Goal: Use online tool/utility: Utilize a website feature to perform a specific function

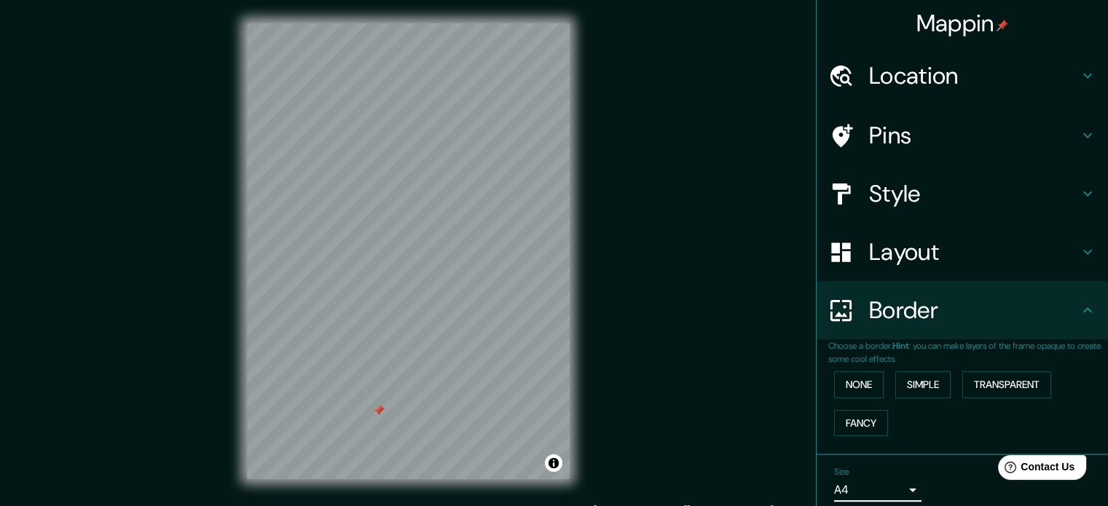
click at [886, 270] on div "Layout" at bounding box center [961, 252] width 291 height 58
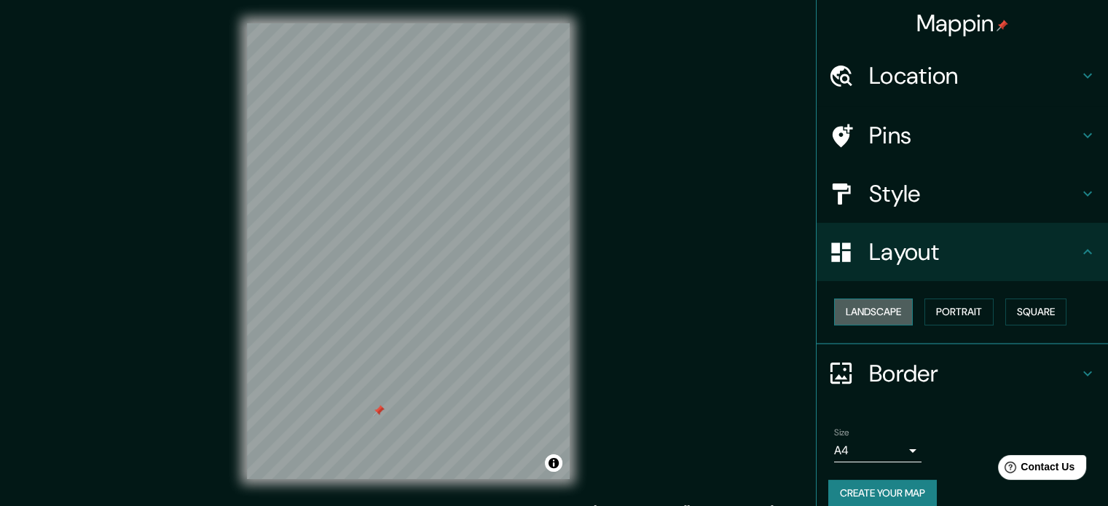
click at [865, 320] on button "Landscape" at bounding box center [873, 312] width 79 height 27
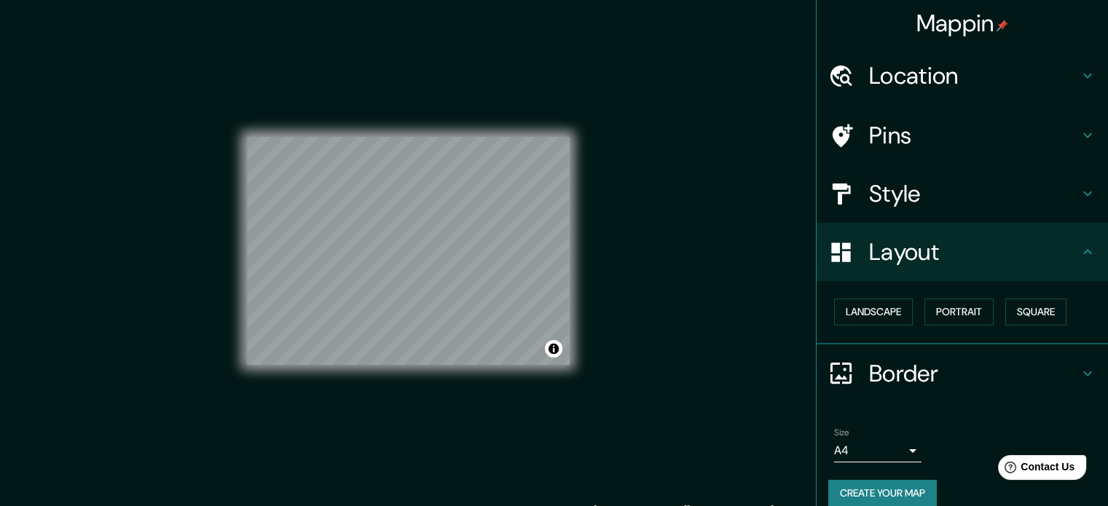
click at [909, 315] on div "Landscape [GEOGRAPHIC_DATA]" at bounding box center [968, 312] width 280 height 39
click at [1012, 311] on button "Square" at bounding box center [1035, 312] width 61 height 27
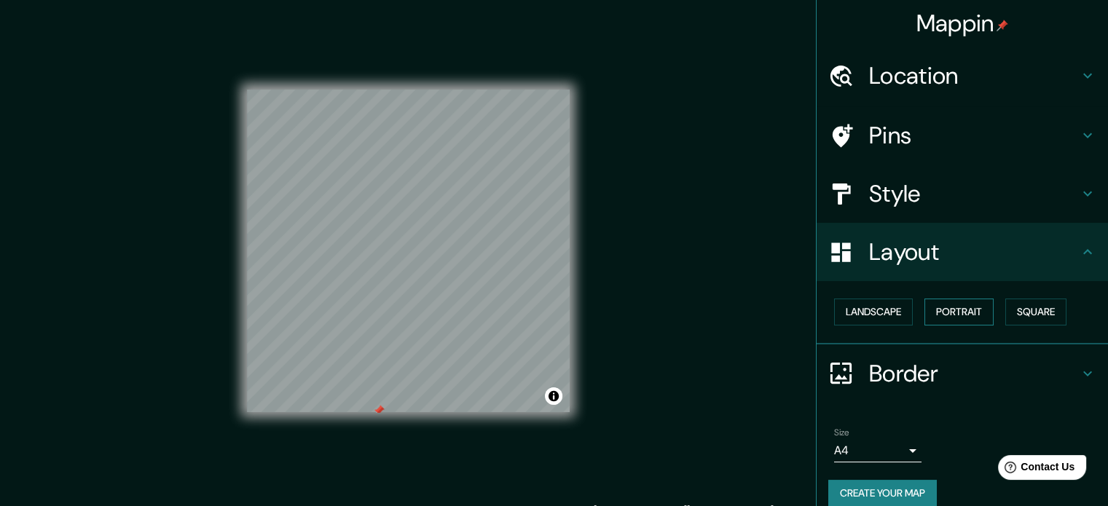
click at [963, 311] on button "Portrait" at bounding box center [958, 312] width 69 height 27
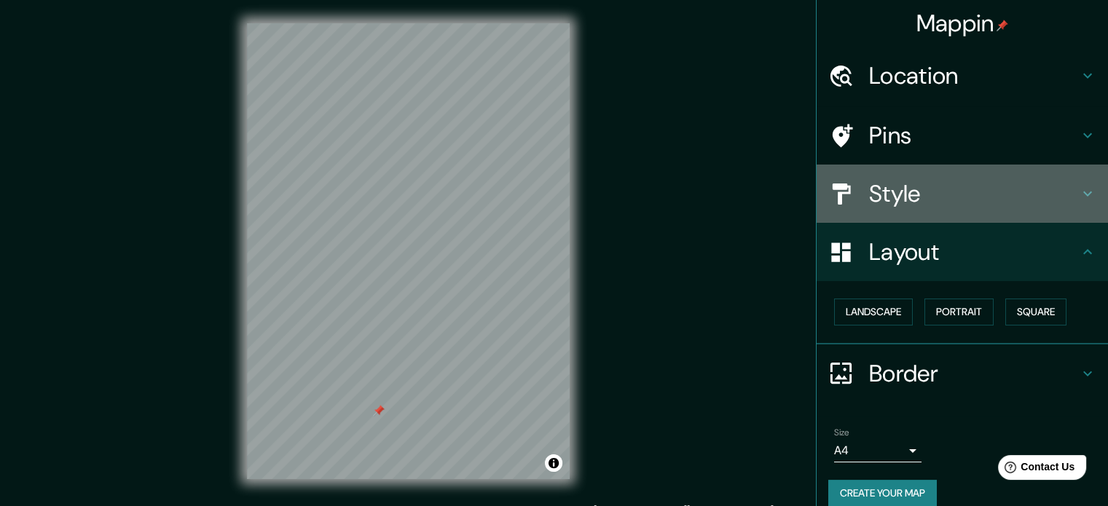
click at [943, 184] on h4 "Style" at bounding box center [974, 193] width 210 height 29
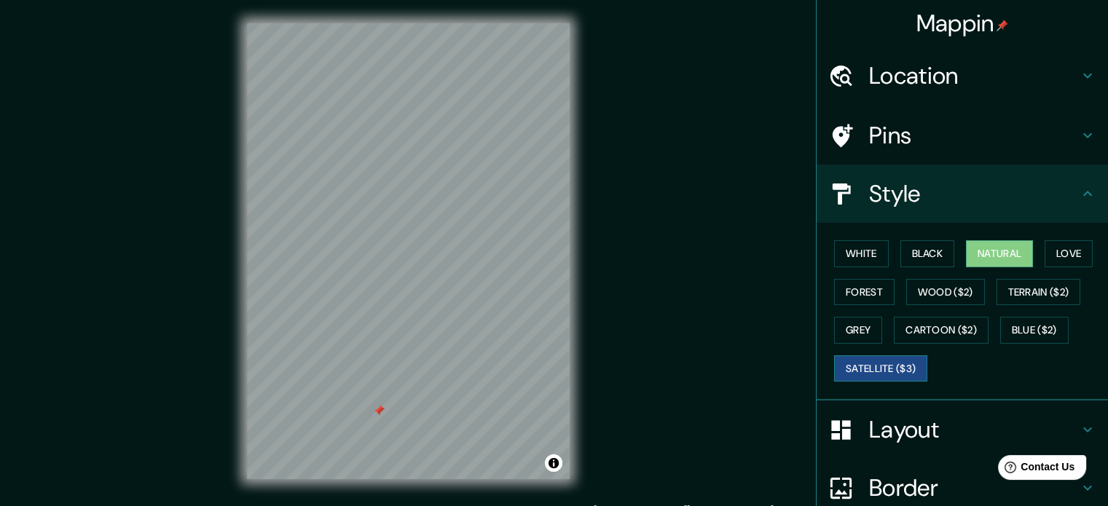
click at [864, 364] on button "Satellite ($3)" at bounding box center [880, 368] width 93 height 27
click at [1037, 329] on button "Blue ($2)" at bounding box center [1034, 330] width 68 height 27
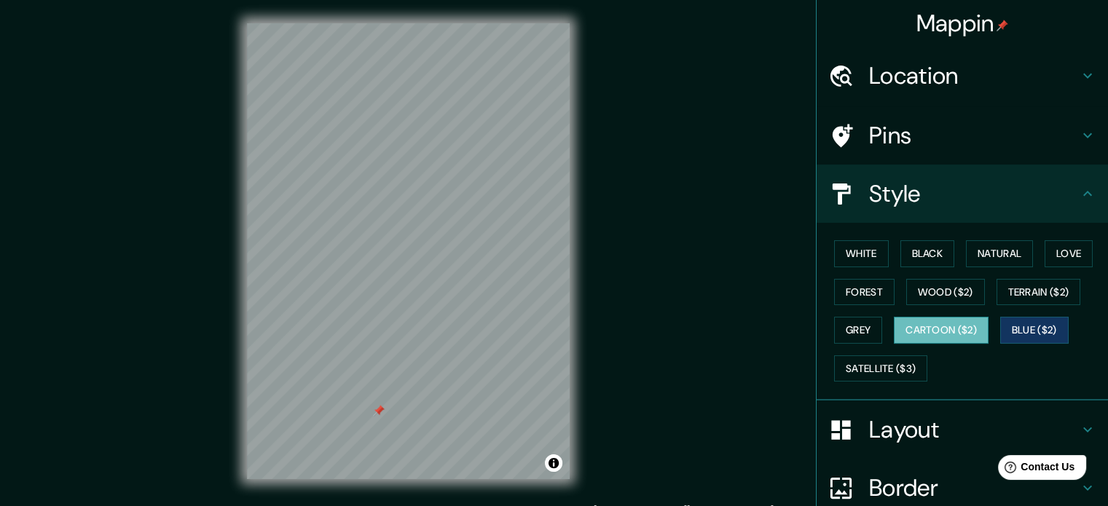
click at [935, 331] on button "Cartoon ($2)" at bounding box center [941, 330] width 95 height 27
click at [859, 326] on button "Grey" at bounding box center [858, 330] width 48 height 27
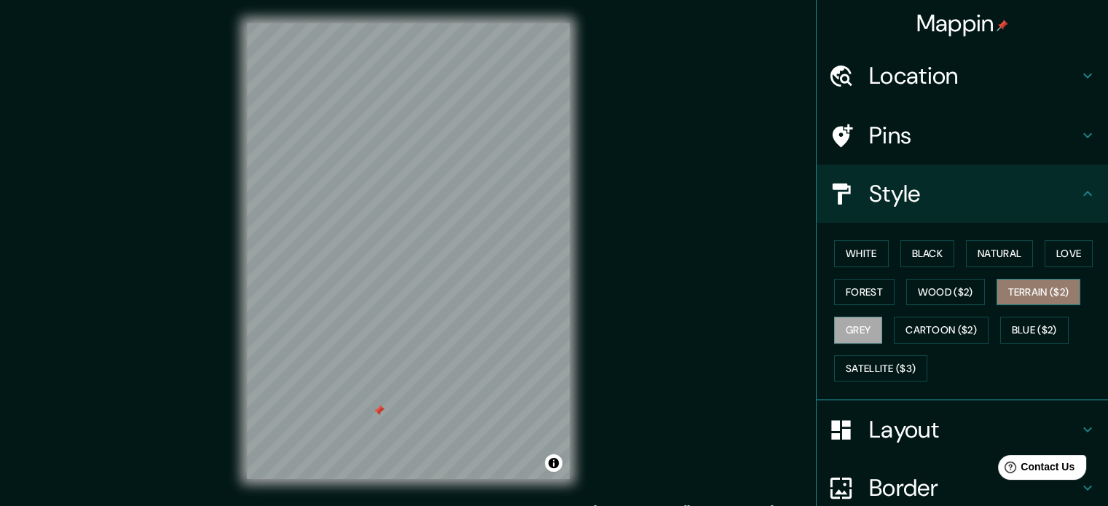
click at [1009, 301] on button "Terrain ($2)" at bounding box center [1038, 292] width 84 height 27
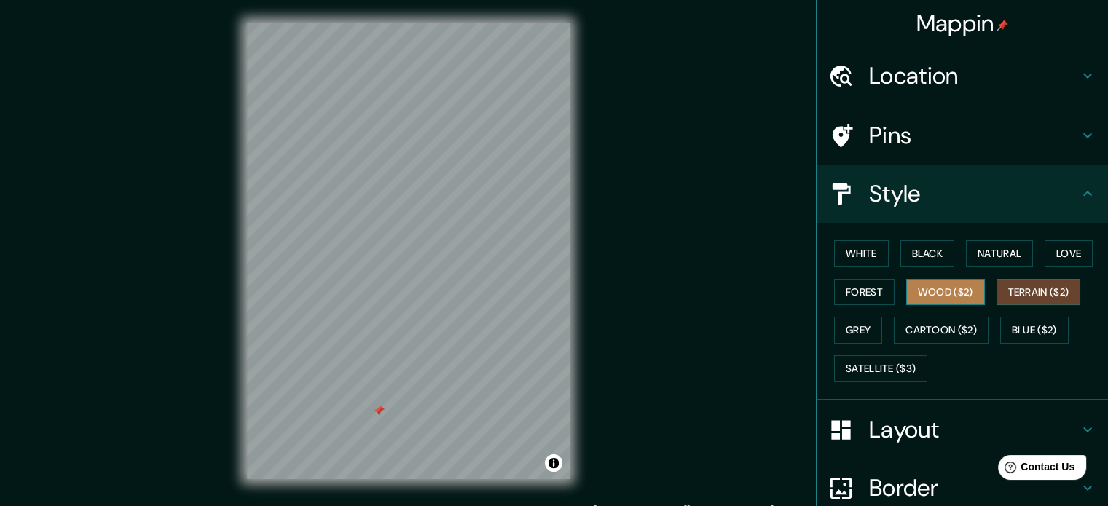
click at [912, 293] on button "Wood ($2)" at bounding box center [945, 292] width 79 height 27
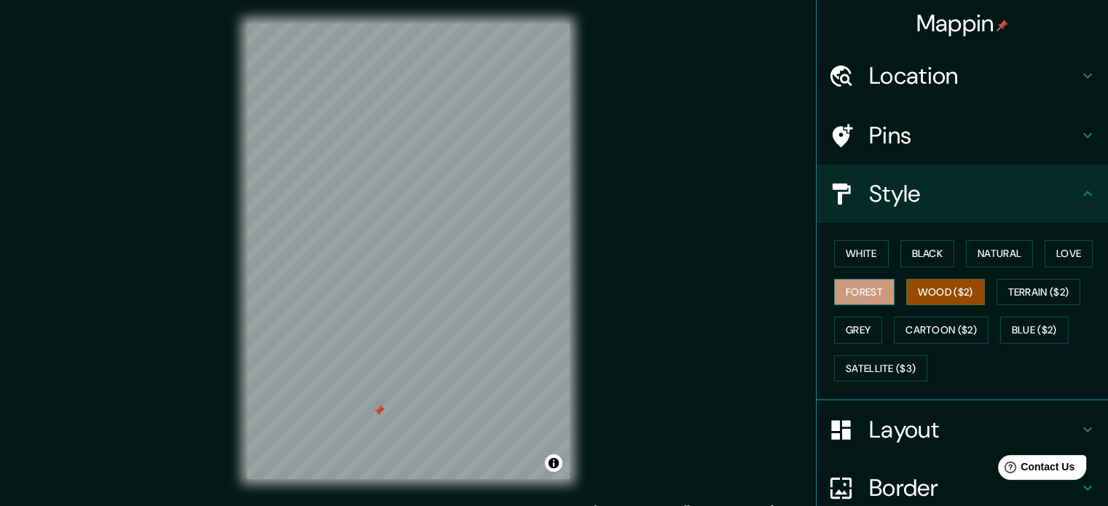
click at [843, 294] on button "Forest" at bounding box center [864, 292] width 60 height 27
click at [982, 254] on button "Natural" at bounding box center [999, 253] width 67 height 27
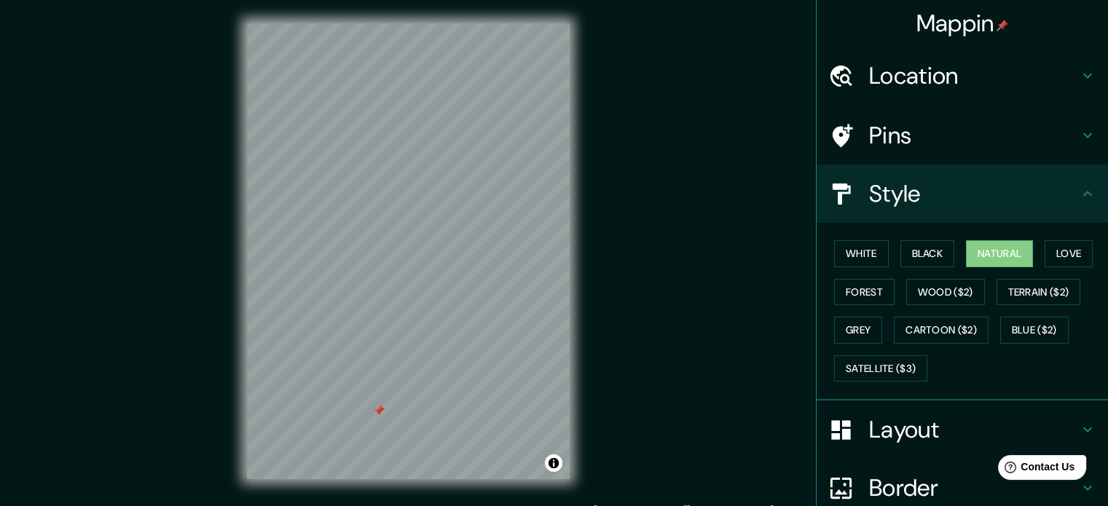
click at [1001, 127] on h4 "Pins" at bounding box center [974, 135] width 210 height 29
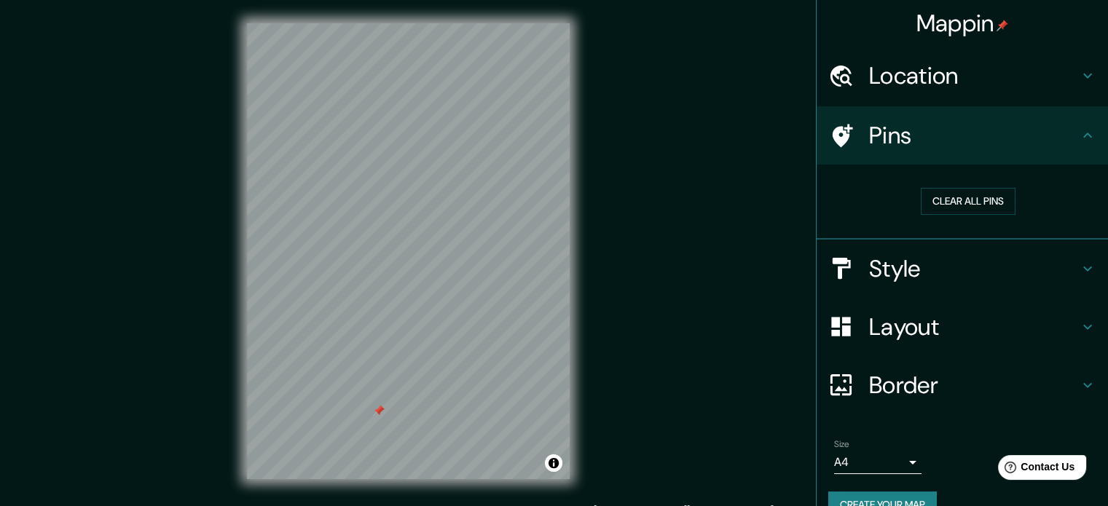
click at [913, 262] on h4 "Style" at bounding box center [974, 268] width 210 height 29
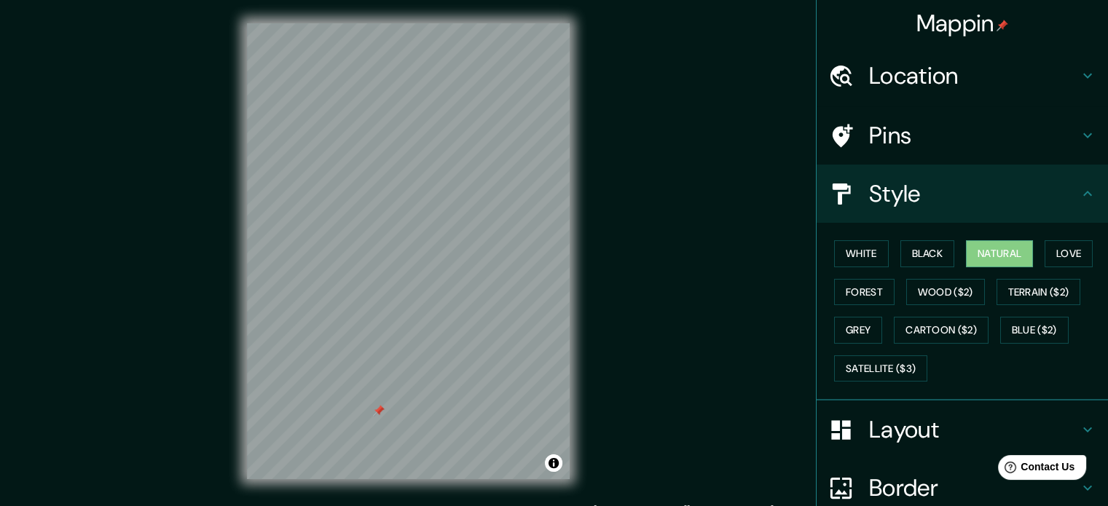
click at [894, 444] on div "Layout" at bounding box center [961, 430] width 291 height 58
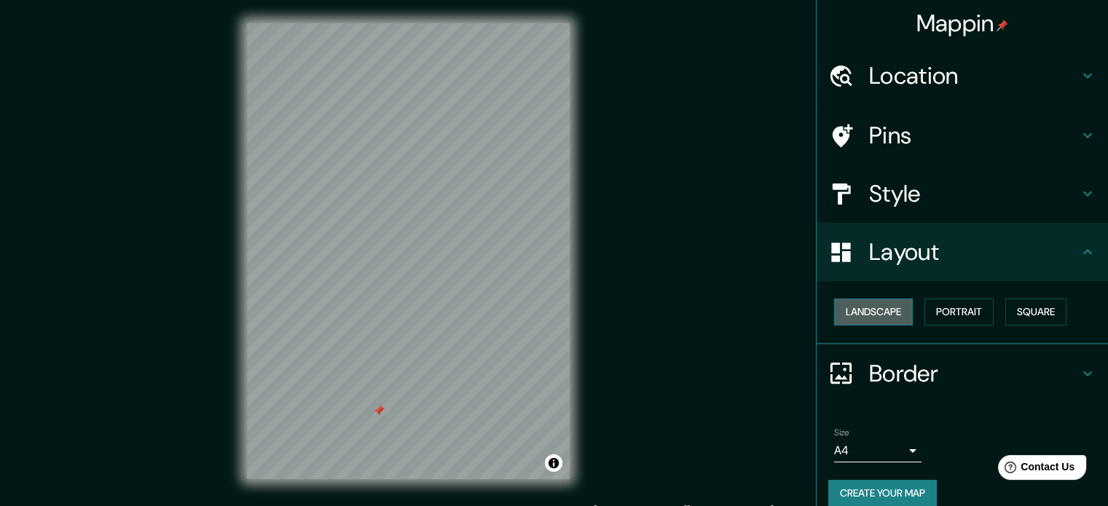
click at [878, 312] on button "Landscape" at bounding box center [873, 312] width 79 height 27
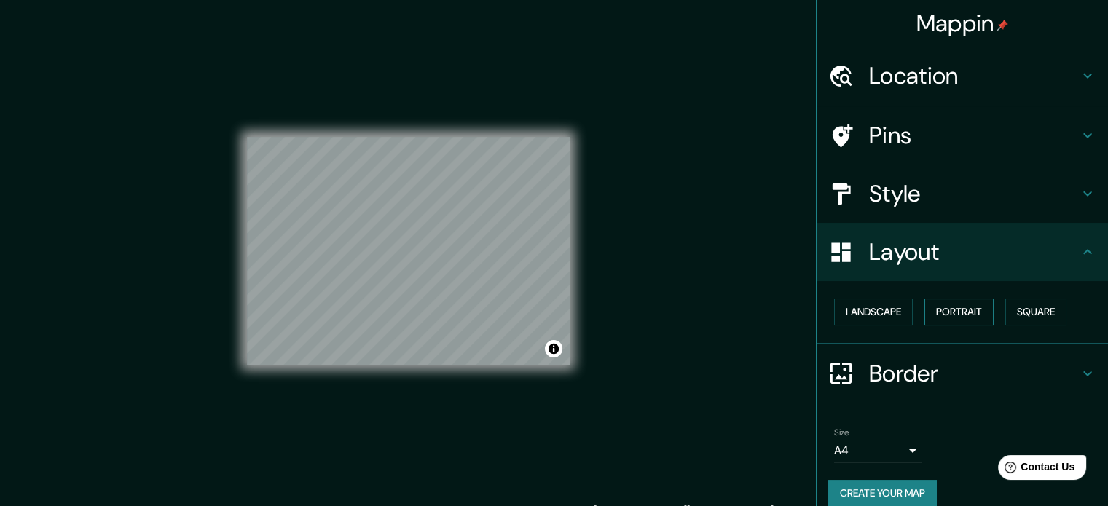
click at [970, 314] on button "Portrait" at bounding box center [958, 312] width 69 height 27
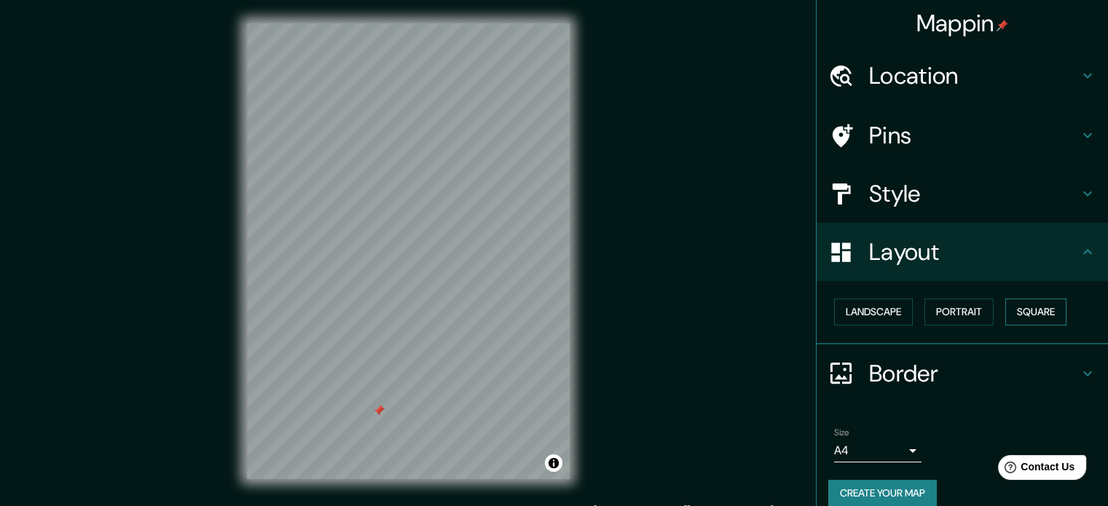
click at [1011, 317] on button "Square" at bounding box center [1035, 312] width 61 height 27
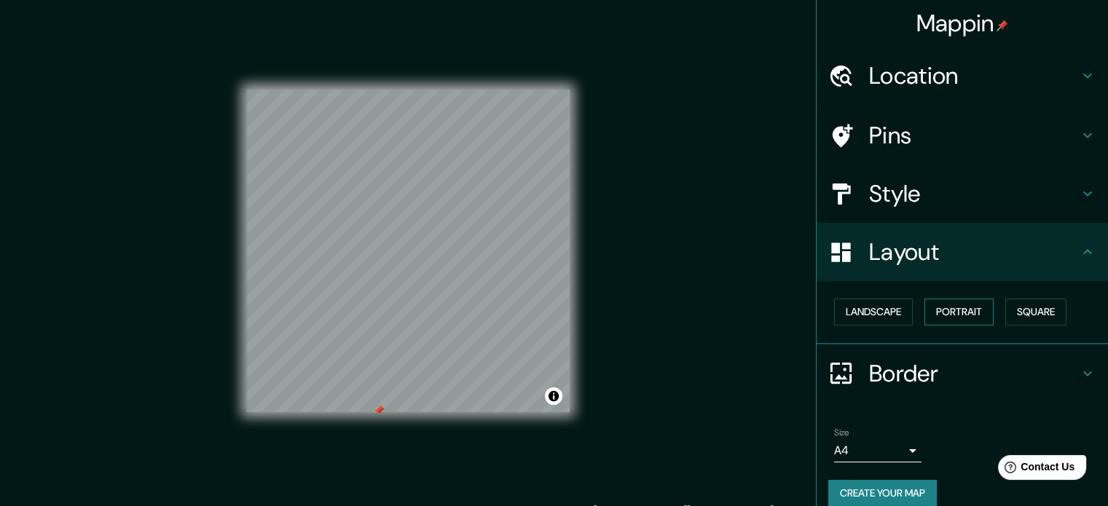
click at [937, 310] on button "Portrait" at bounding box center [958, 312] width 69 height 27
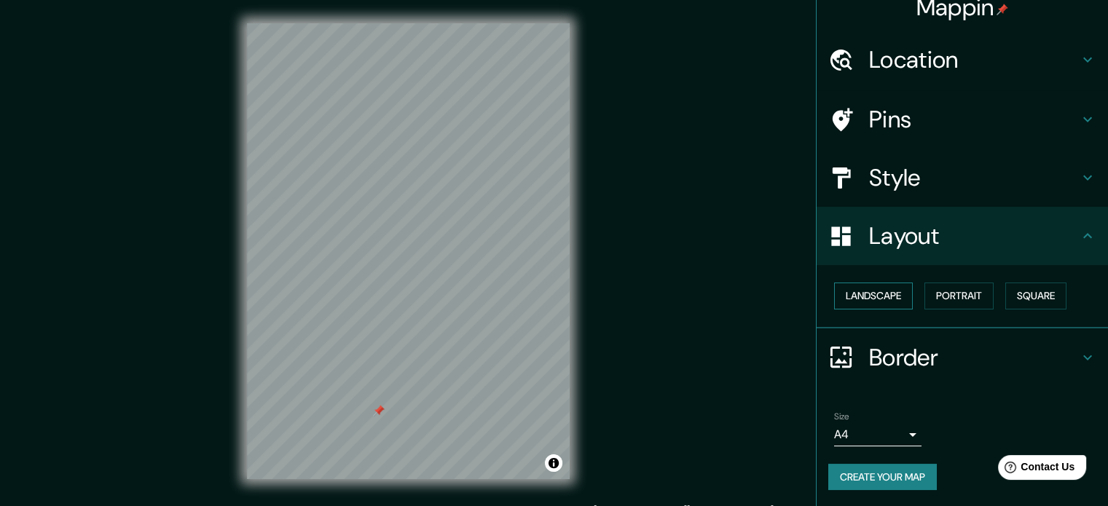
scroll to position [19, 0]
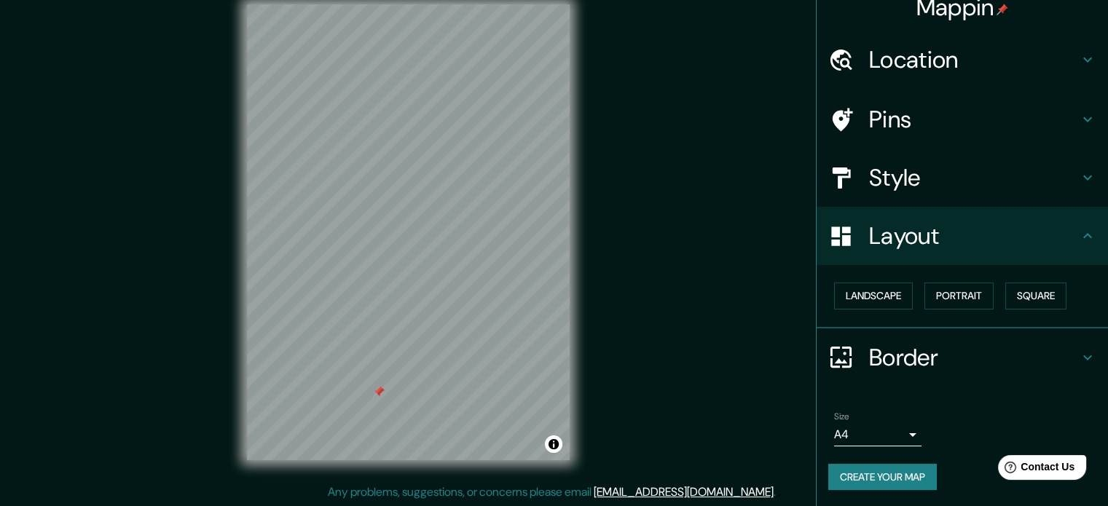
click at [915, 351] on h4 "Border" at bounding box center [974, 357] width 210 height 29
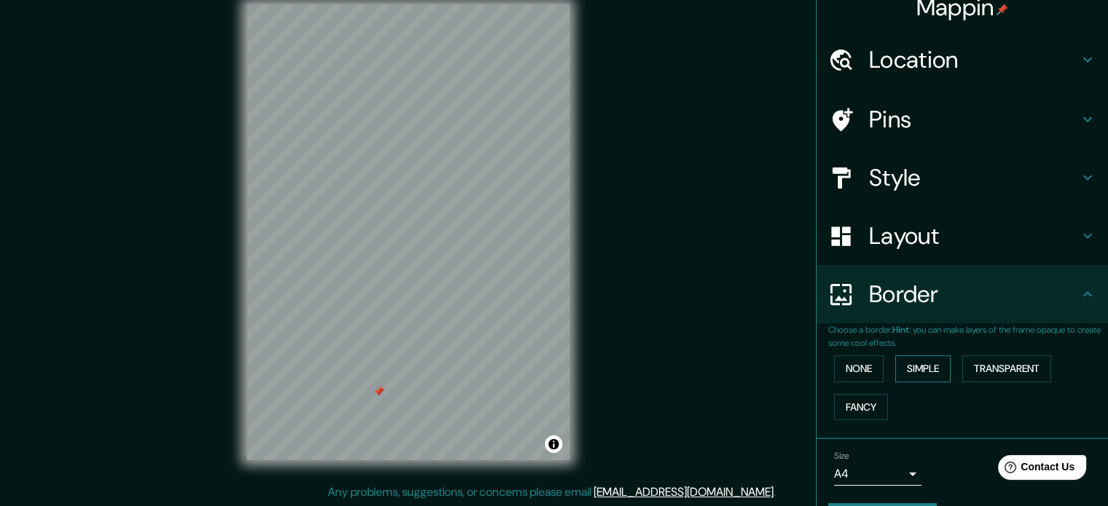
click at [899, 371] on button "Simple" at bounding box center [922, 368] width 55 height 27
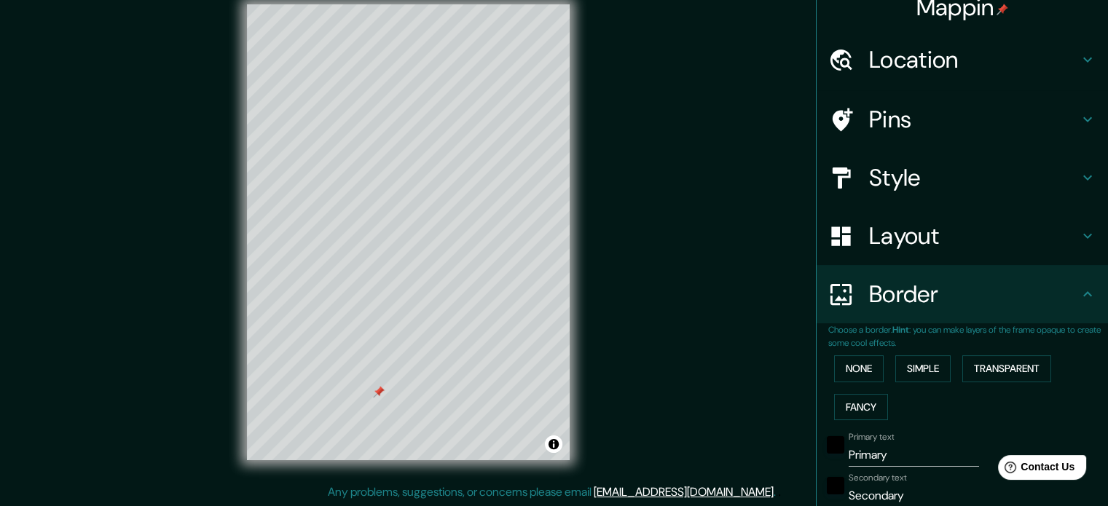
scroll to position [89, 0]
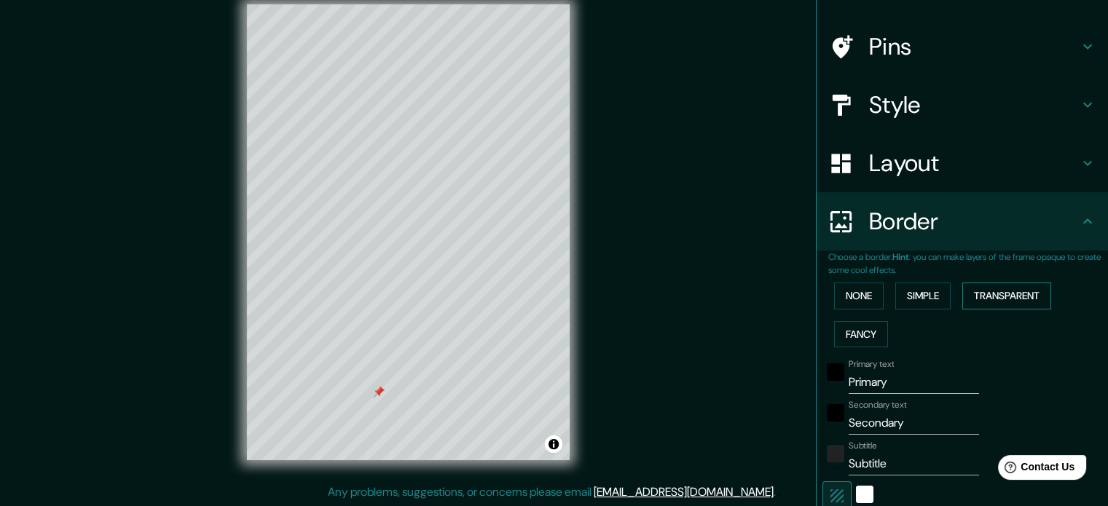
click at [997, 291] on button "Transparent" at bounding box center [1006, 296] width 89 height 27
click at [851, 334] on button "Fancy" at bounding box center [861, 334] width 54 height 27
click at [862, 307] on button "None" at bounding box center [859, 296] width 50 height 27
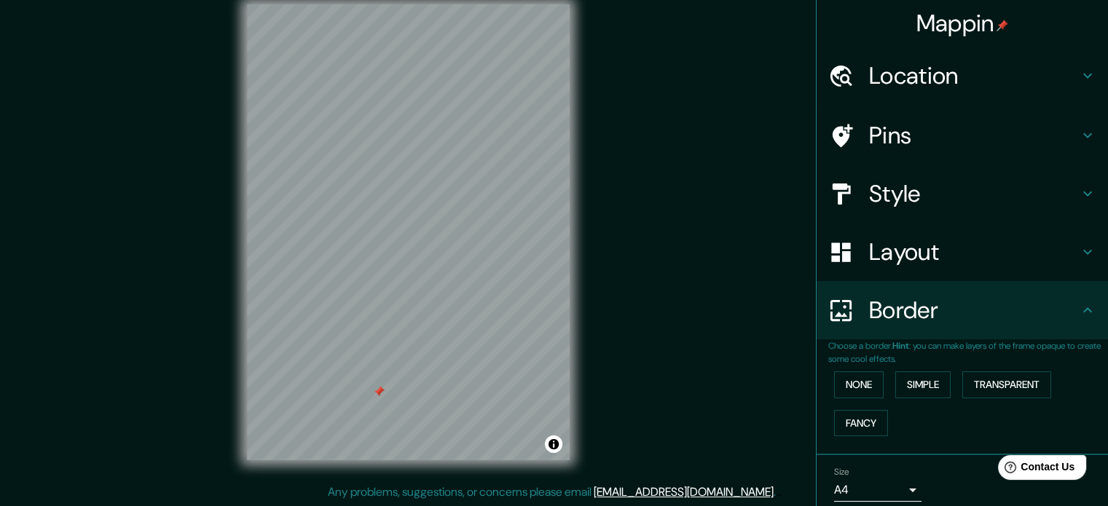
scroll to position [0, 0]
